Goal: Task Accomplishment & Management: Use online tool/utility

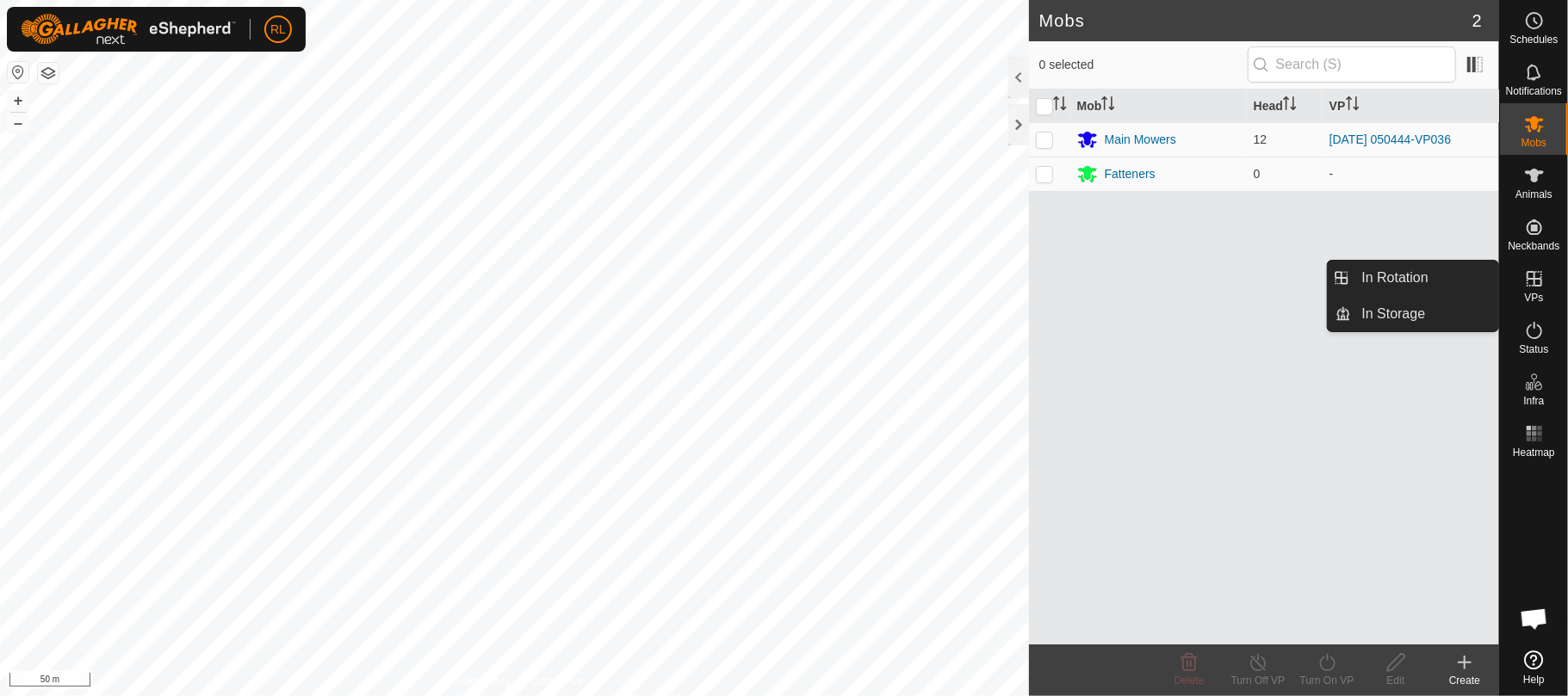
click at [1536, 285] on icon at bounding box center [1534, 279] width 15 height 15
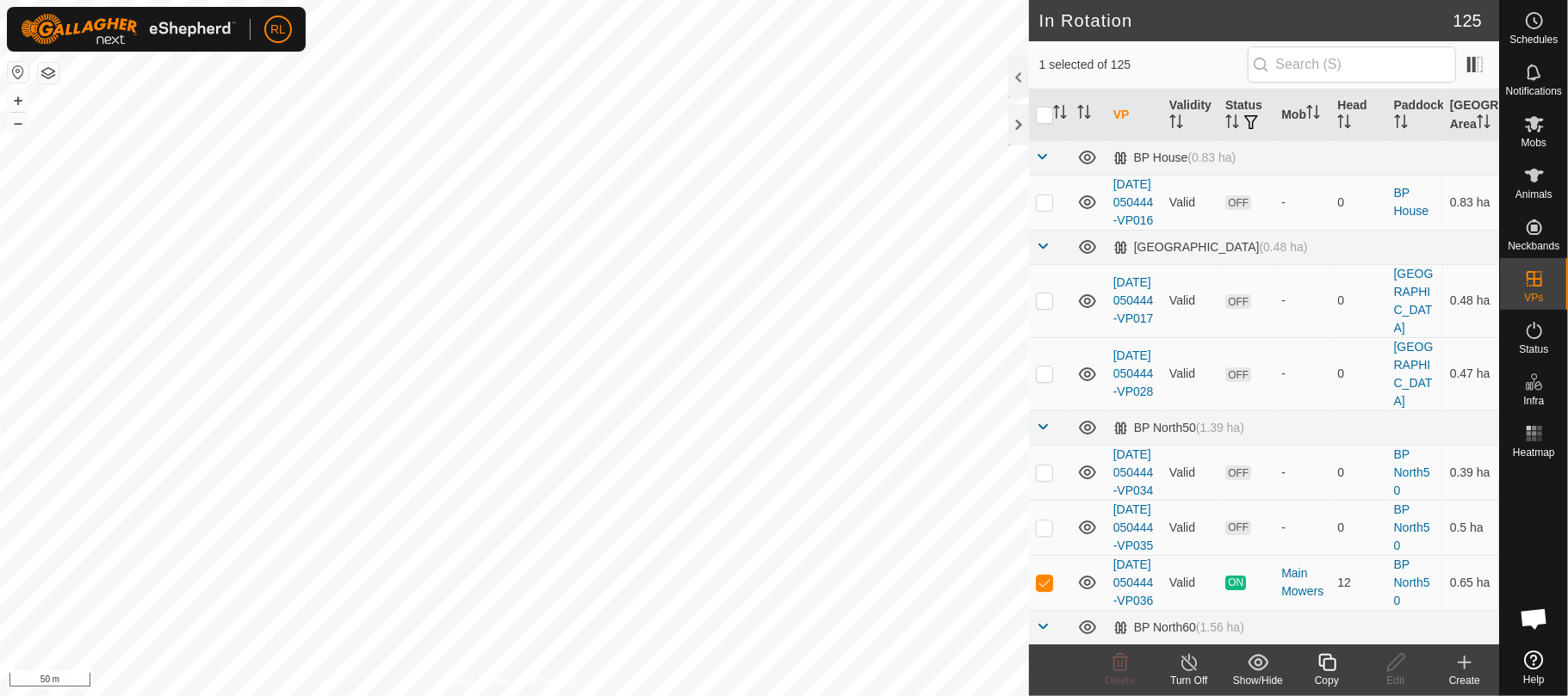
click at [1326, 673] on div "Copy" at bounding box center [1327, 681] width 69 height 15
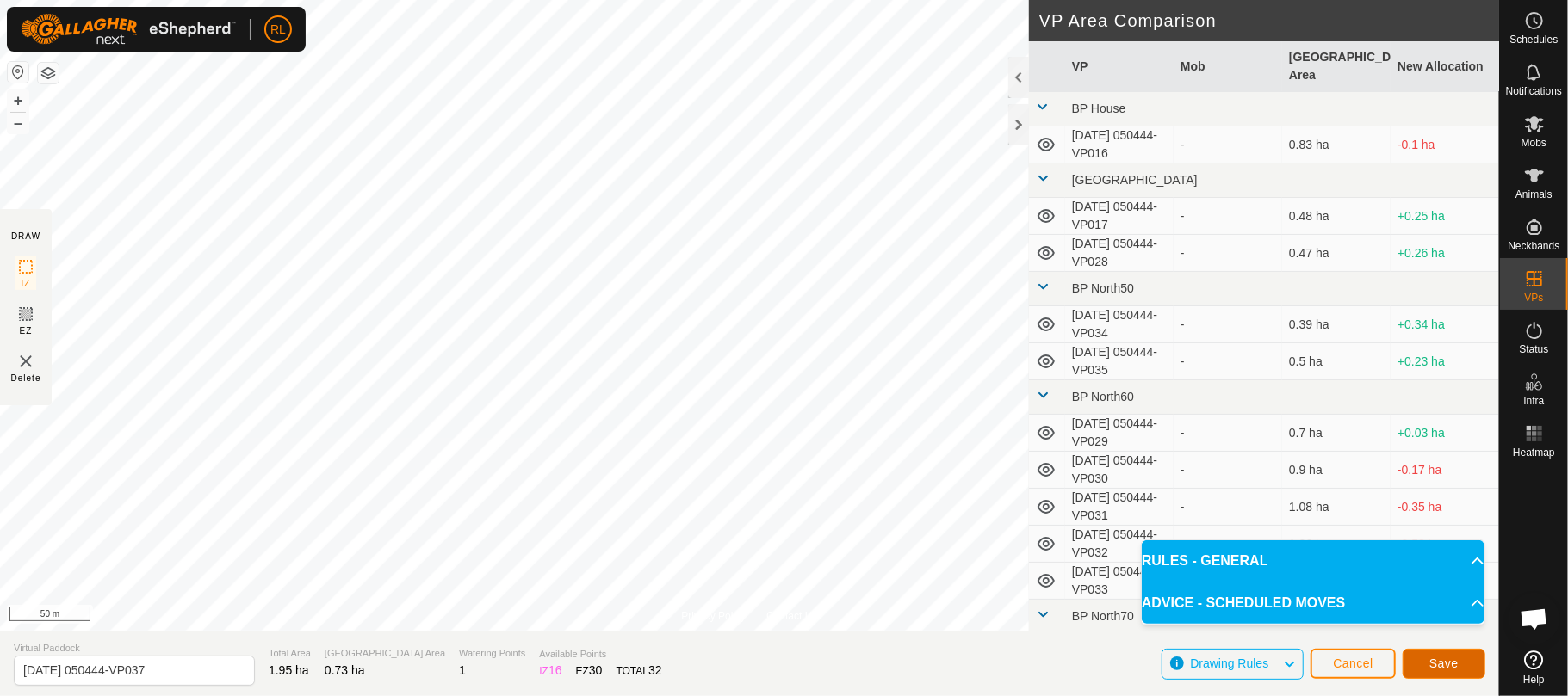
click at [1441, 669] on span "Save" at bounding box center [1443, 663] width 30 height 13
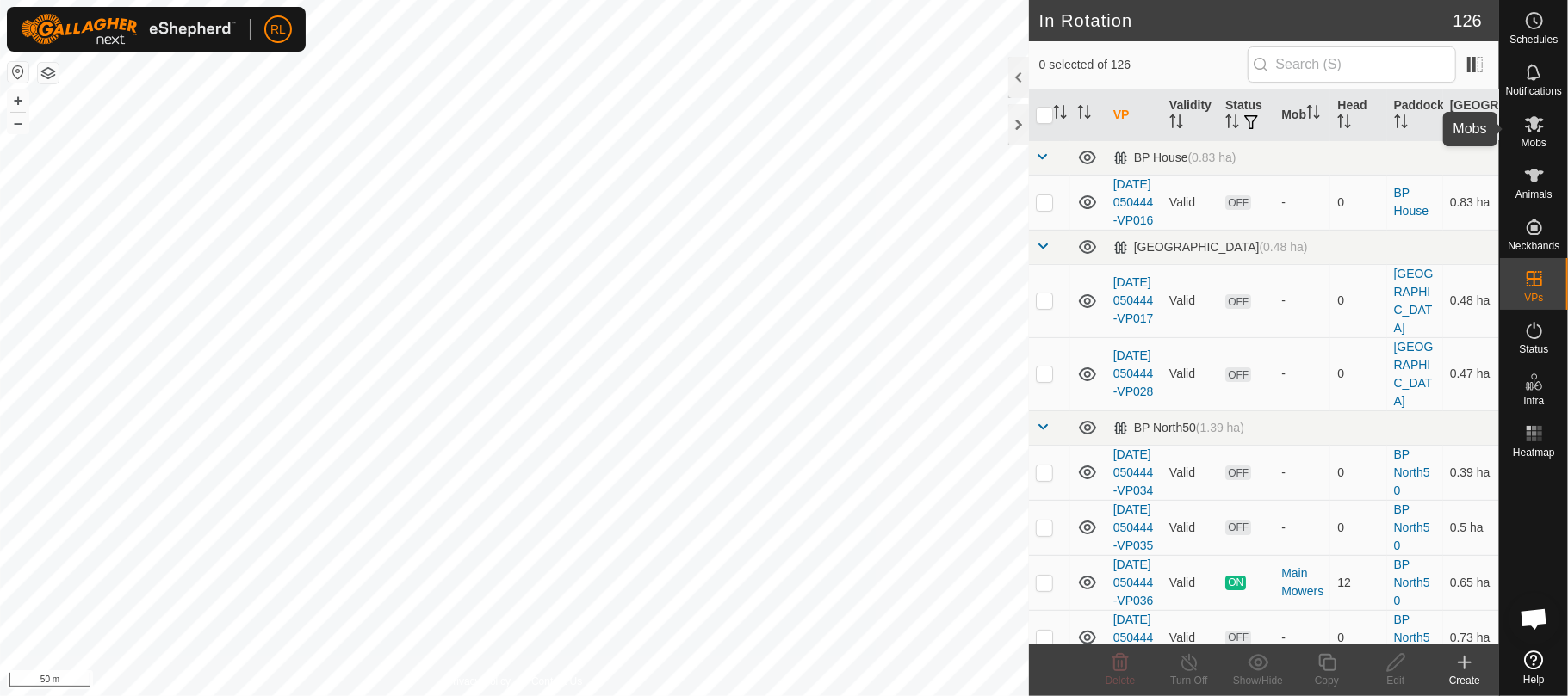
click at [1534, 145] on span "Mobs" at bounding box center [1534, 143] width 25 height 11
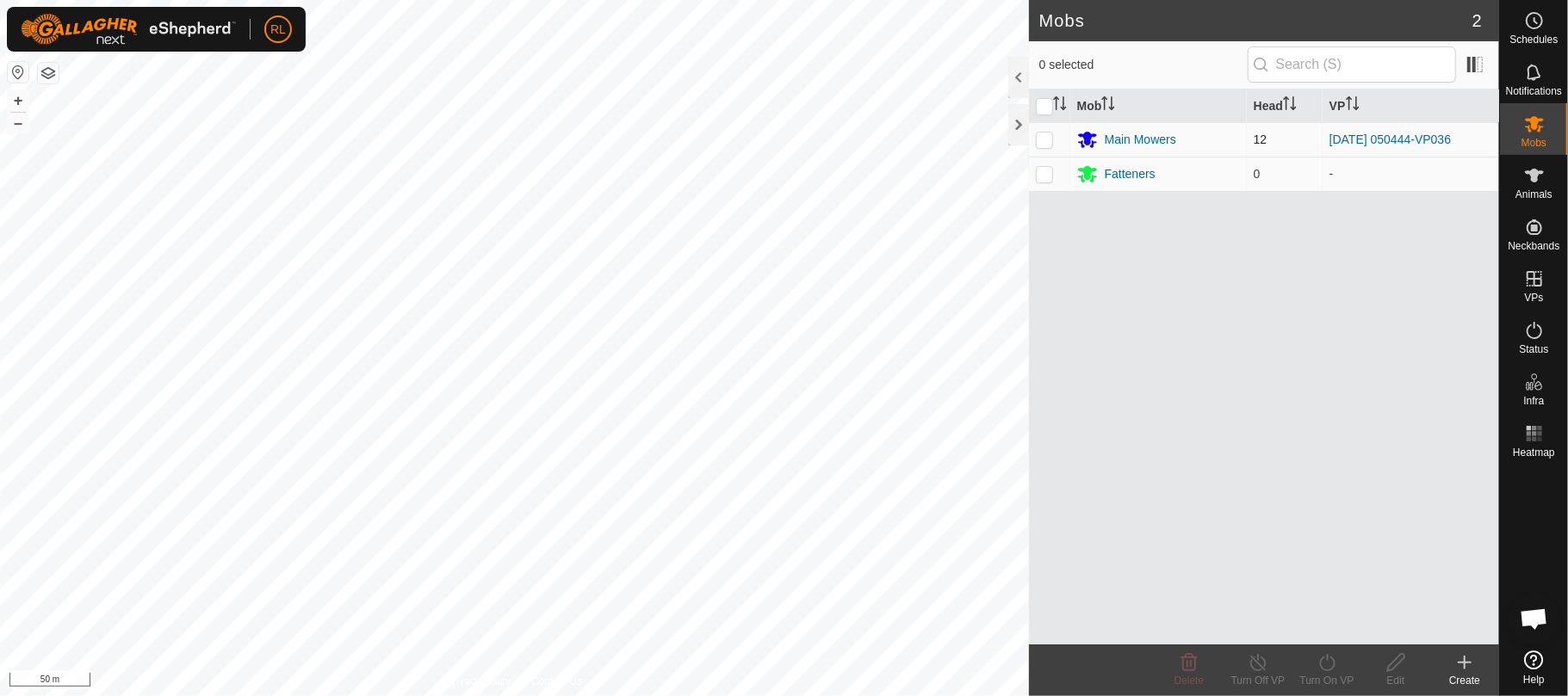
click at [1043, 141] on p-checkbox at bounding box center [1044, 139] width 17 height 13
checkbox input "true"
click at [1330, 662] on icon at bounding box center [1327, 662] width 21 height 21
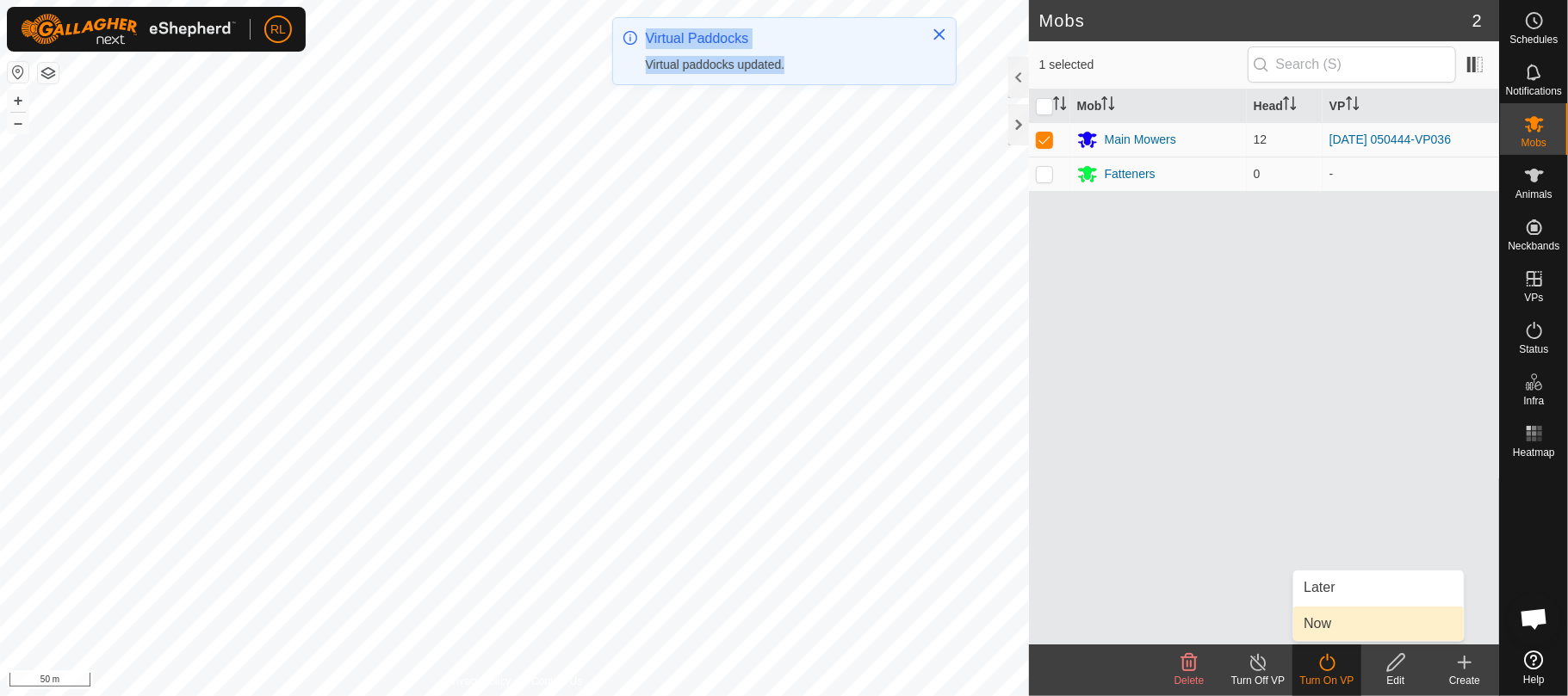
drag, startPoint x: 1330, startPoint y: 662, endPoint x: 1328, endPoint y: 627, distance: 35.1
click at [1328, 627] on link "Now" at bounding box center [1378, 624] width 170 height 34
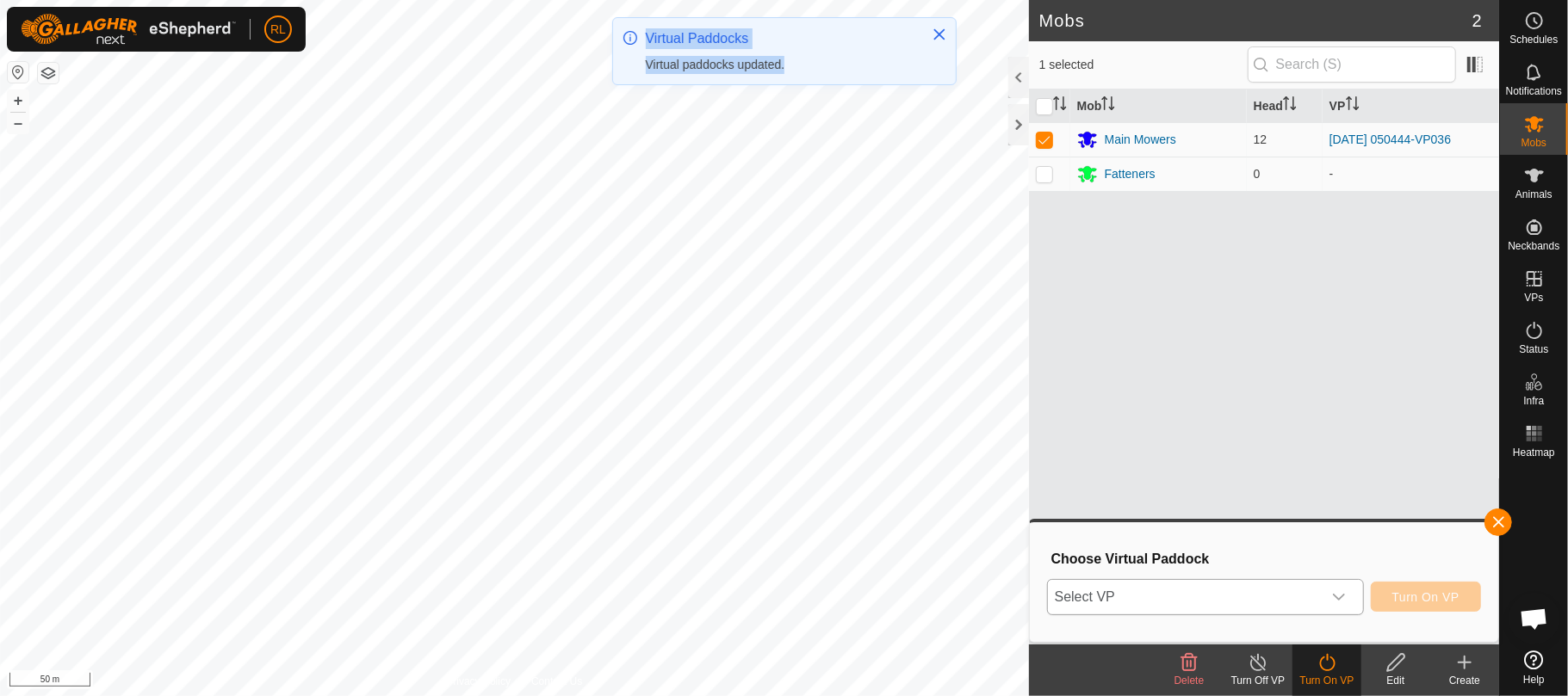
click at [1340, 599] on icon "dropdown trigger" at bounding box center [1338, 597] width 13 height 13
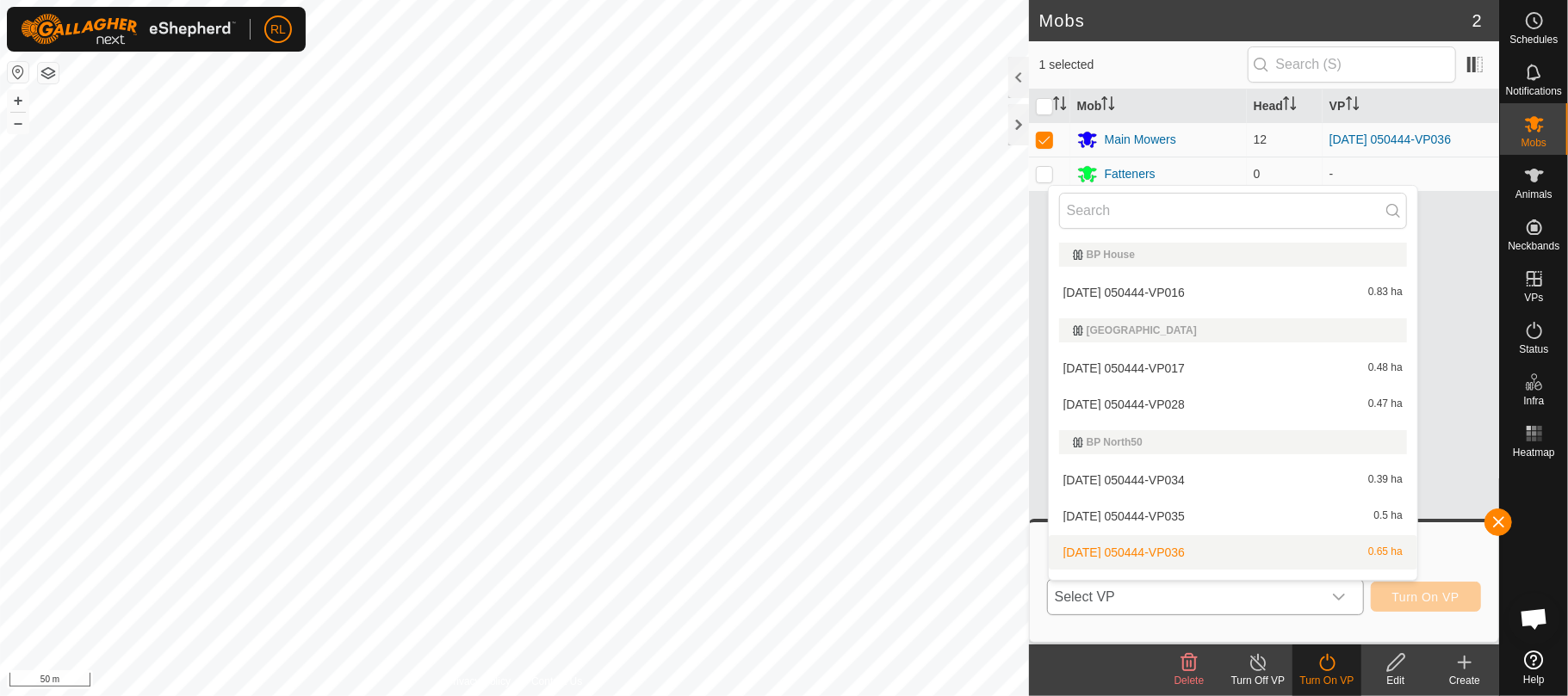
scroll to position [26, 0]
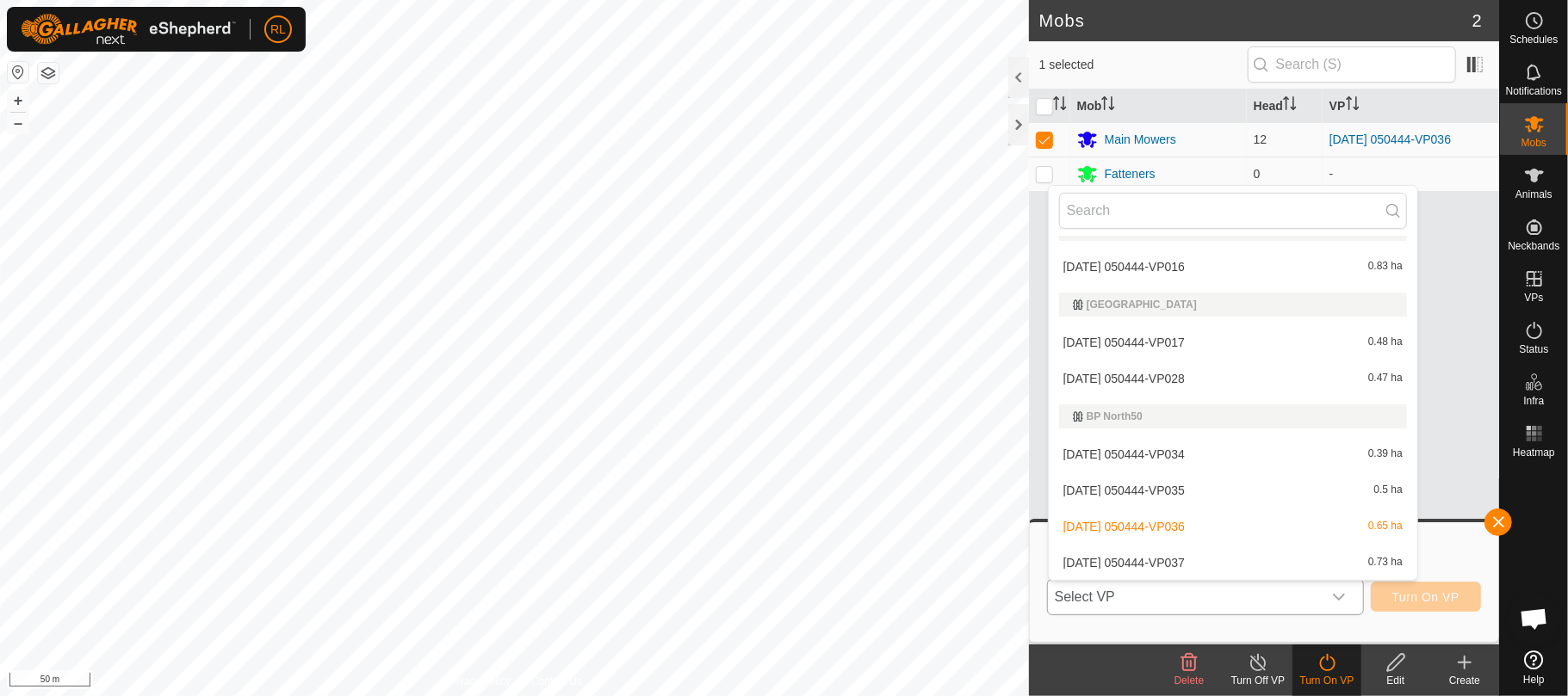
click at [1202, 565] on li "[DATE] 050444-VP037 0.73 ha" at bounding box center [1233, 563] width 369 height 34
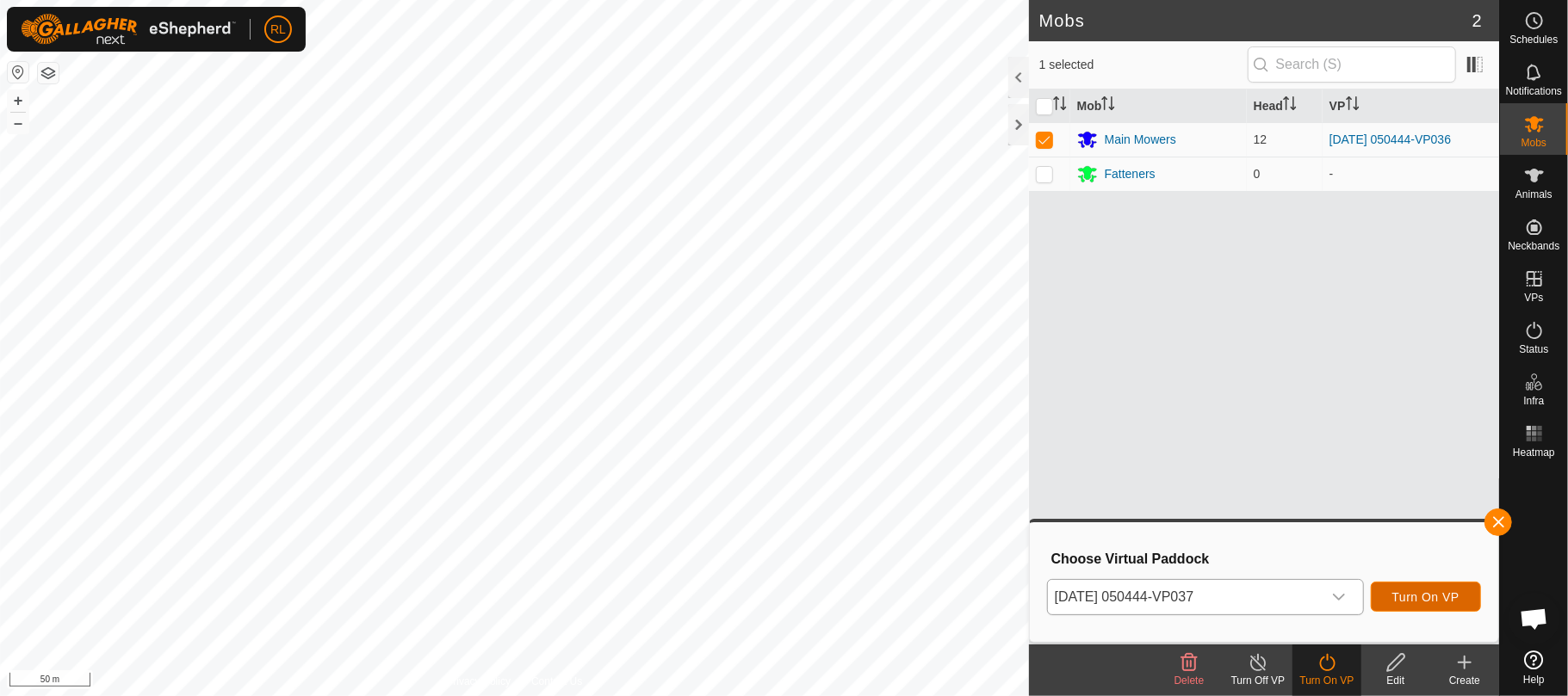
click at [1416, 594] on span "Turn On VP" at bounding box center [1425, 597] width 67 height 13
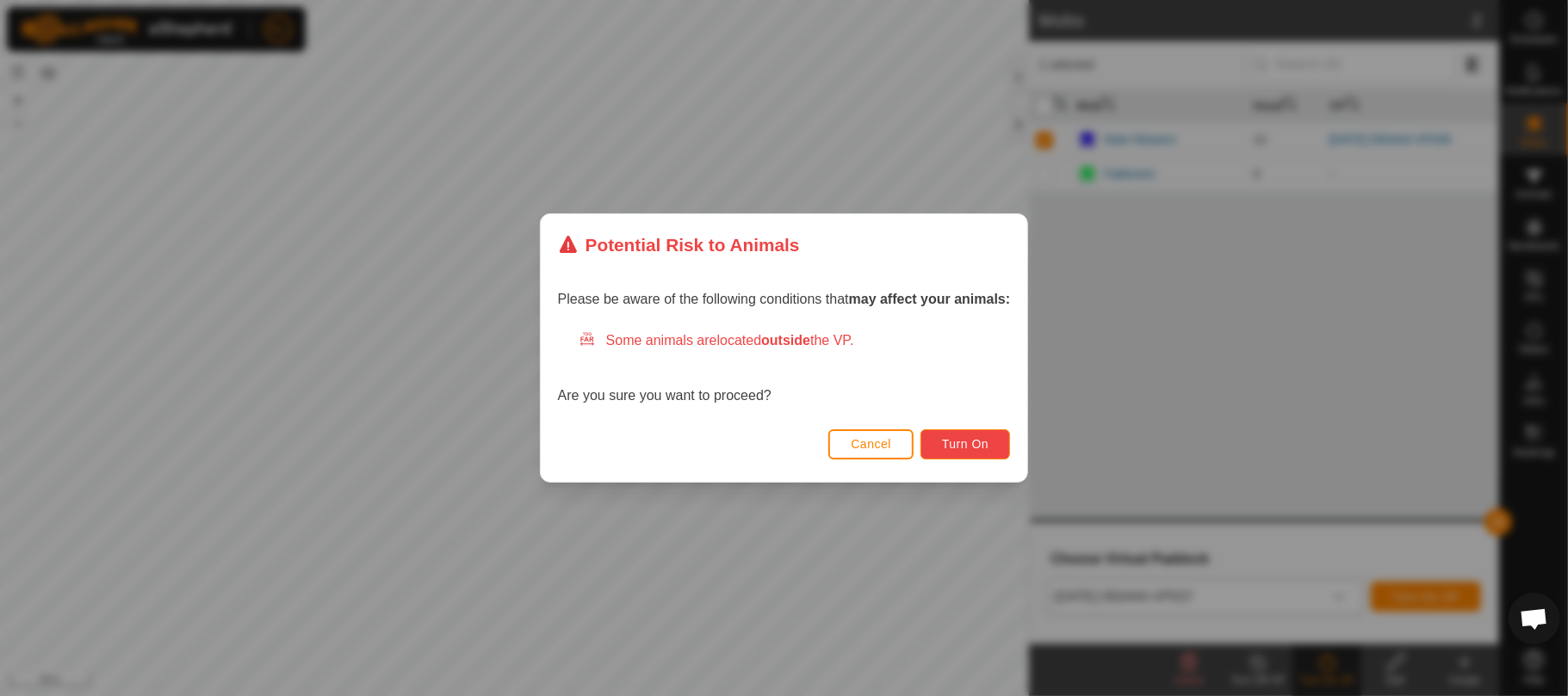
click at [958, 452] on button "Turn On" at bounding box center [965, 444] width 89 height 30
